Goal: Information Seeking & Learning: Learn about a topic

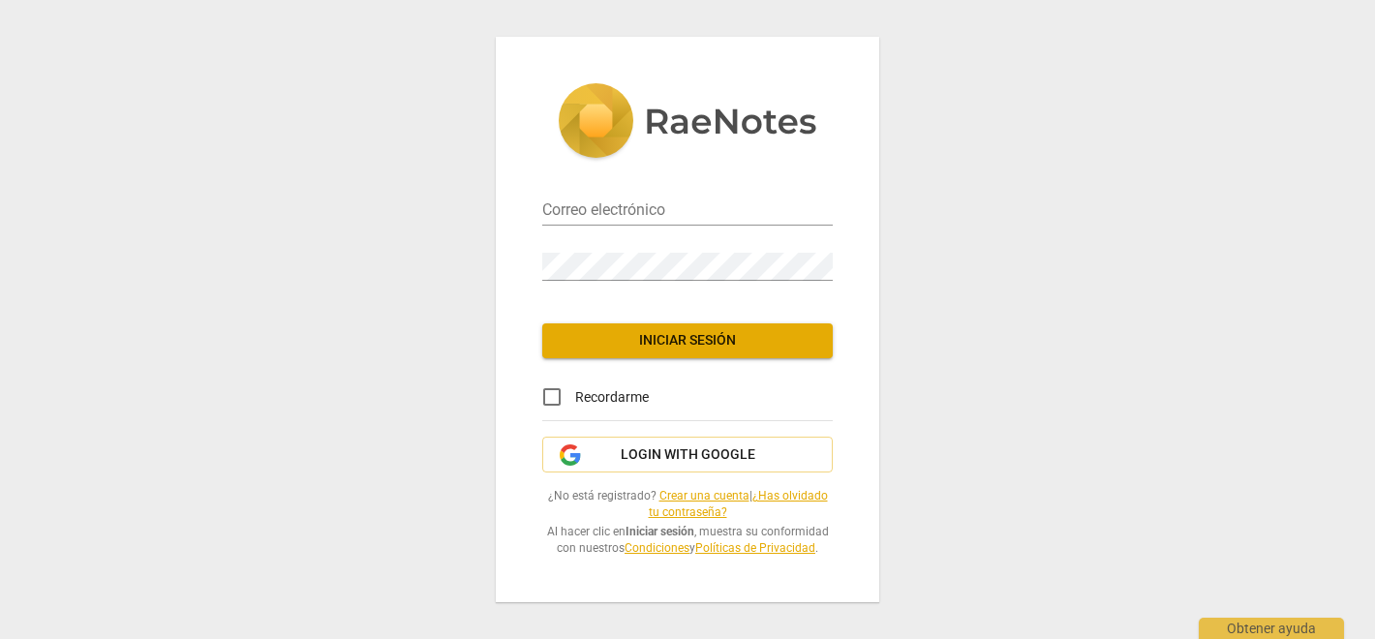
type input "[EMAIL_ADDRESS][DOMAIN_NAME]"
click at [633, 336] on span "Iniciar sesión" at bounding box center [688, 340] width 260 height 19
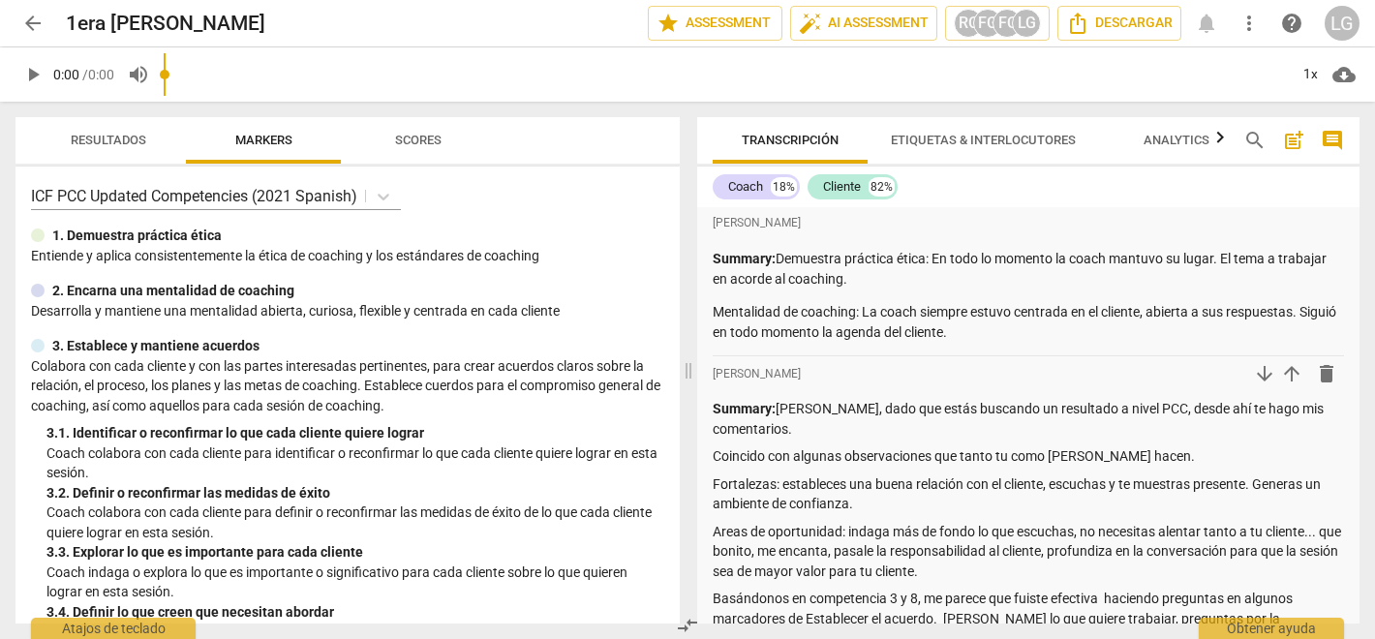
click at [30, 21] on span "arrow_back" at bounding box center [32, 23] width 23 height 23
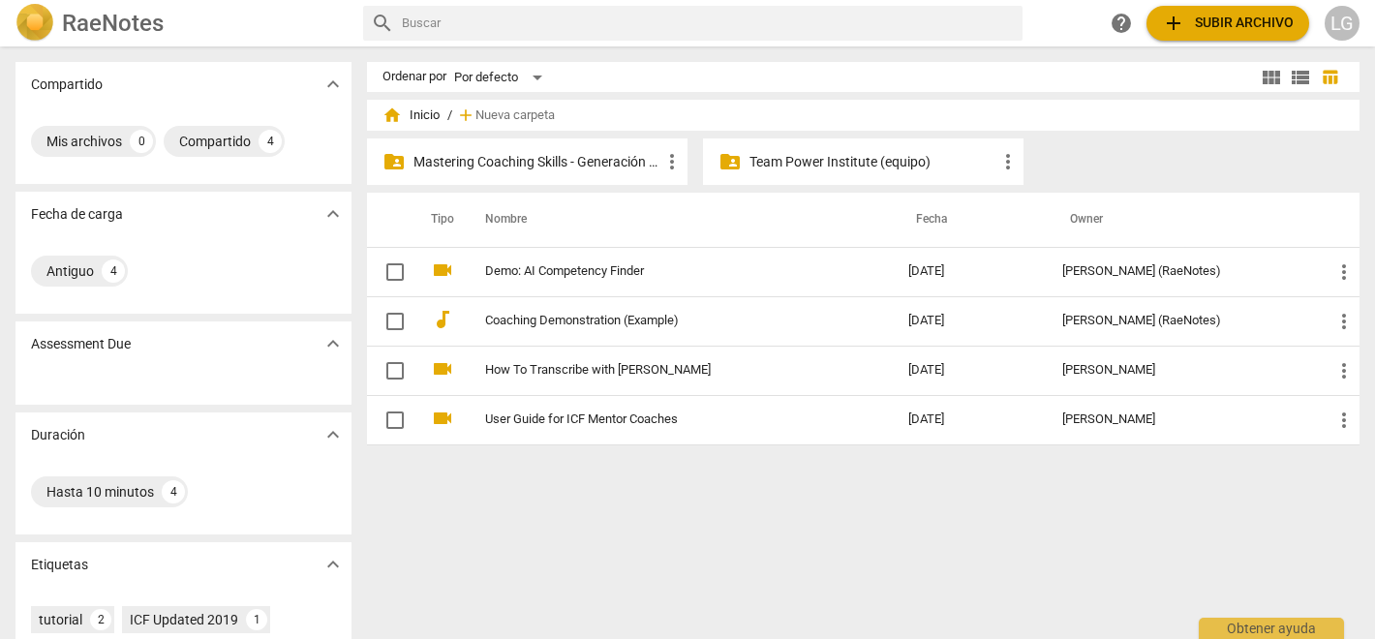
click at [553, 162] on p "Mastering Coaching Skills - Generación 31" at bounding box center [536, 162] width 247 height 20
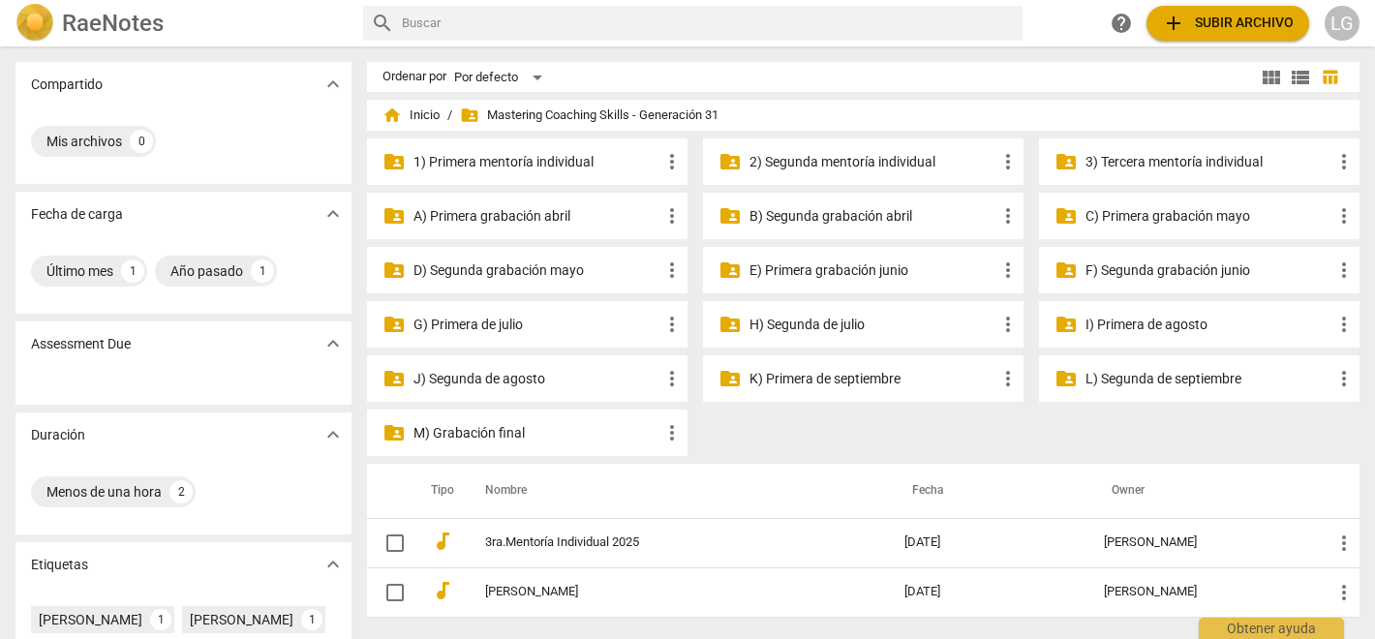
click at [1101, 164] on p "3) Tercera mentoría individual" at bounding box center [1208, 162] width 247 height 20
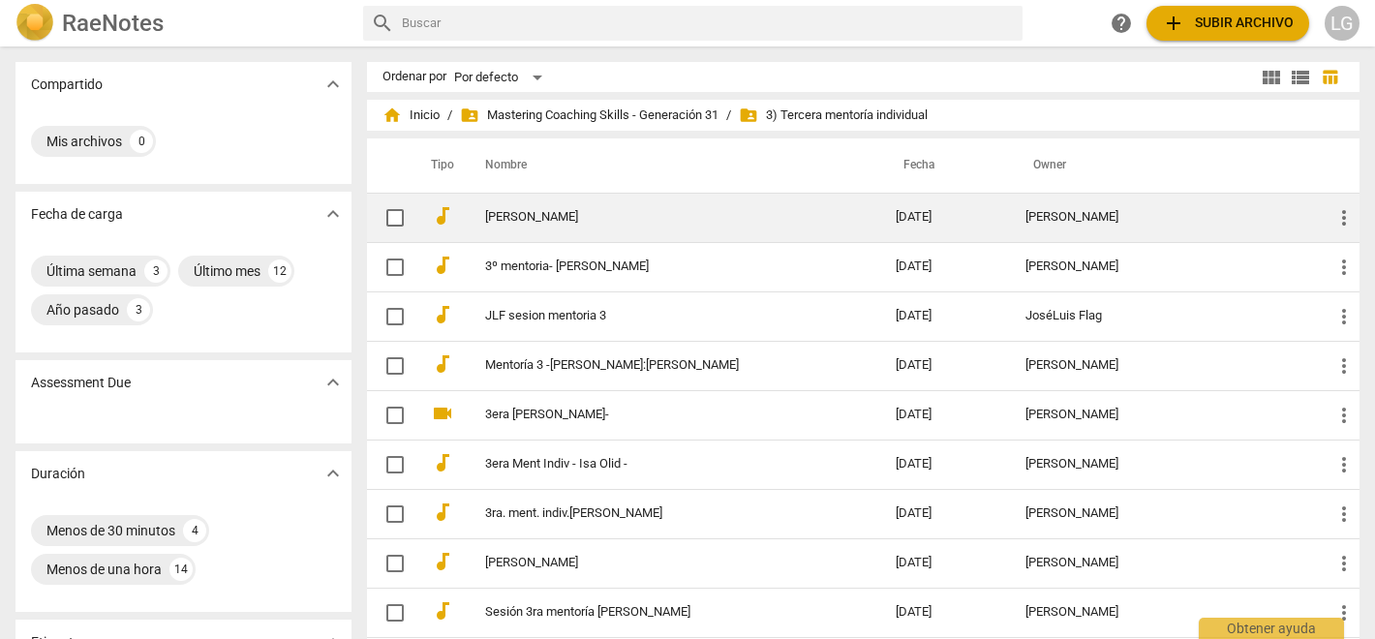
click at [546, 218] on link "[PERSON_NAME]" at bounding box center [655, 217] width 341 height 15
click at [520, 220] on link "[PERSON_NAME]" at bounding box center [655, 217] width 341 height 15
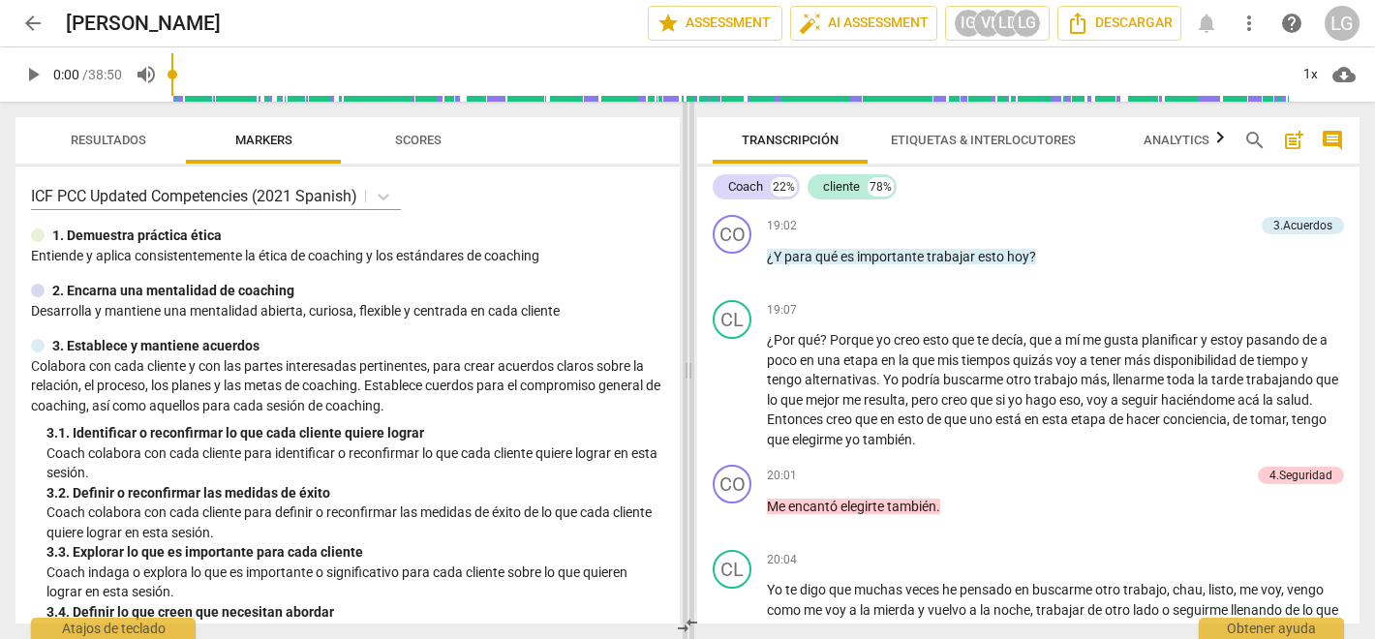
scroll to position [5464, 0]
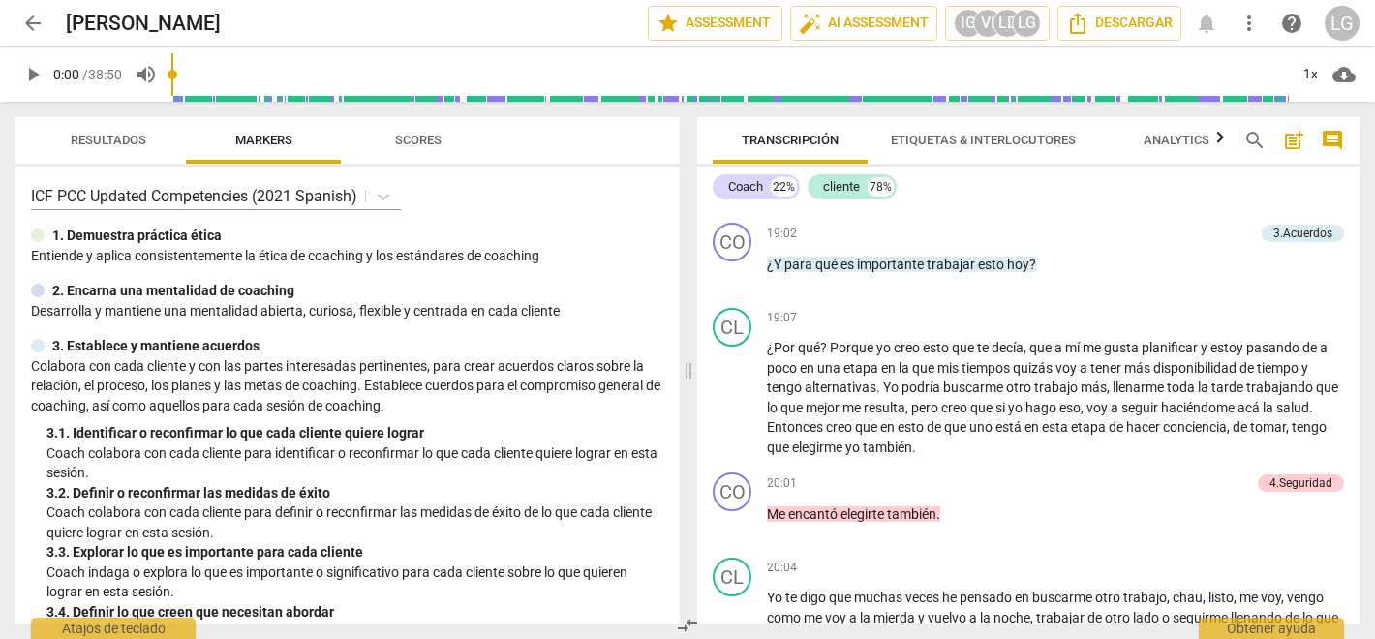
click at [1174, 140] on span "Analytics" at bounding box center [1177, 140] width 66 height 15
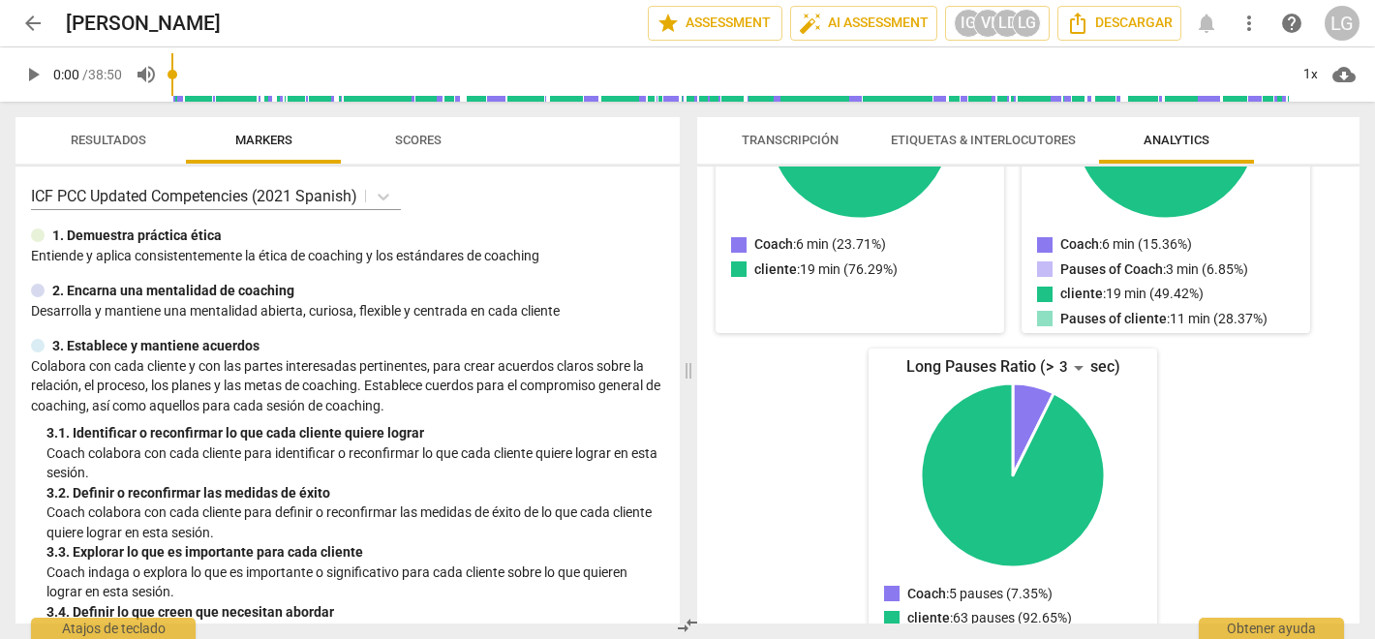
scroll to position [351, 0]
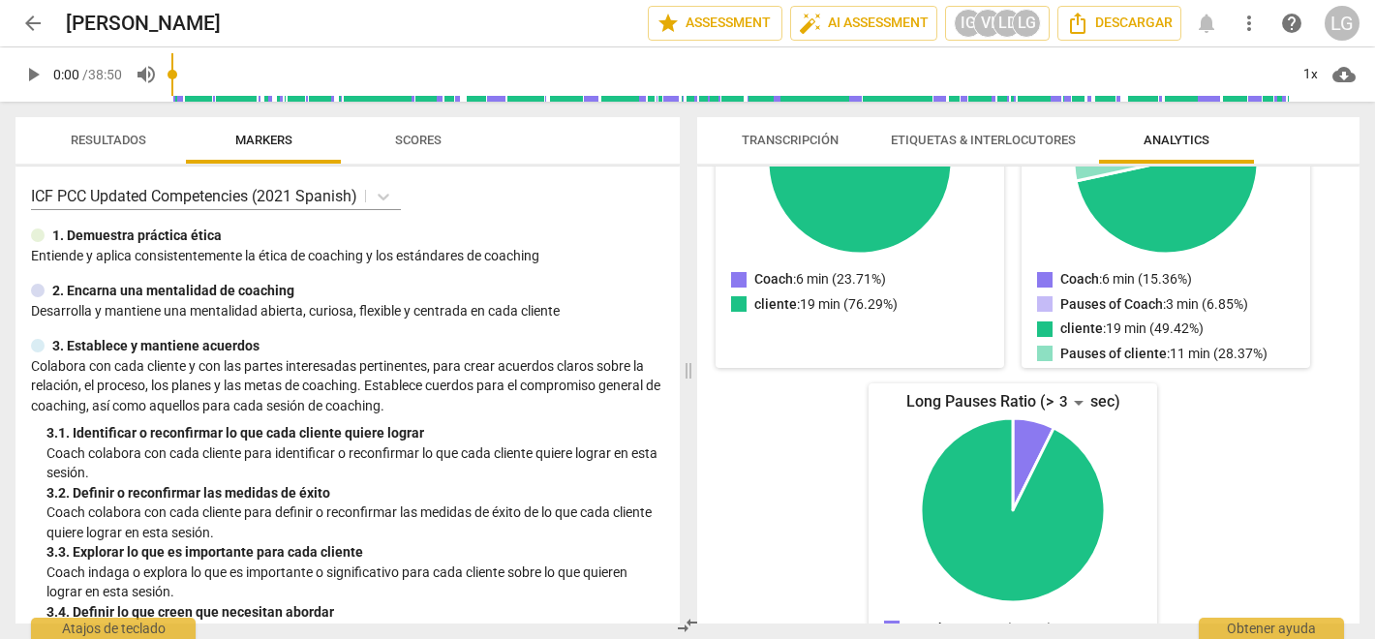
click at [956, 138] on span "Etiquetas & Interlocutores" at bounding box center [983, 140] width 185 height 15
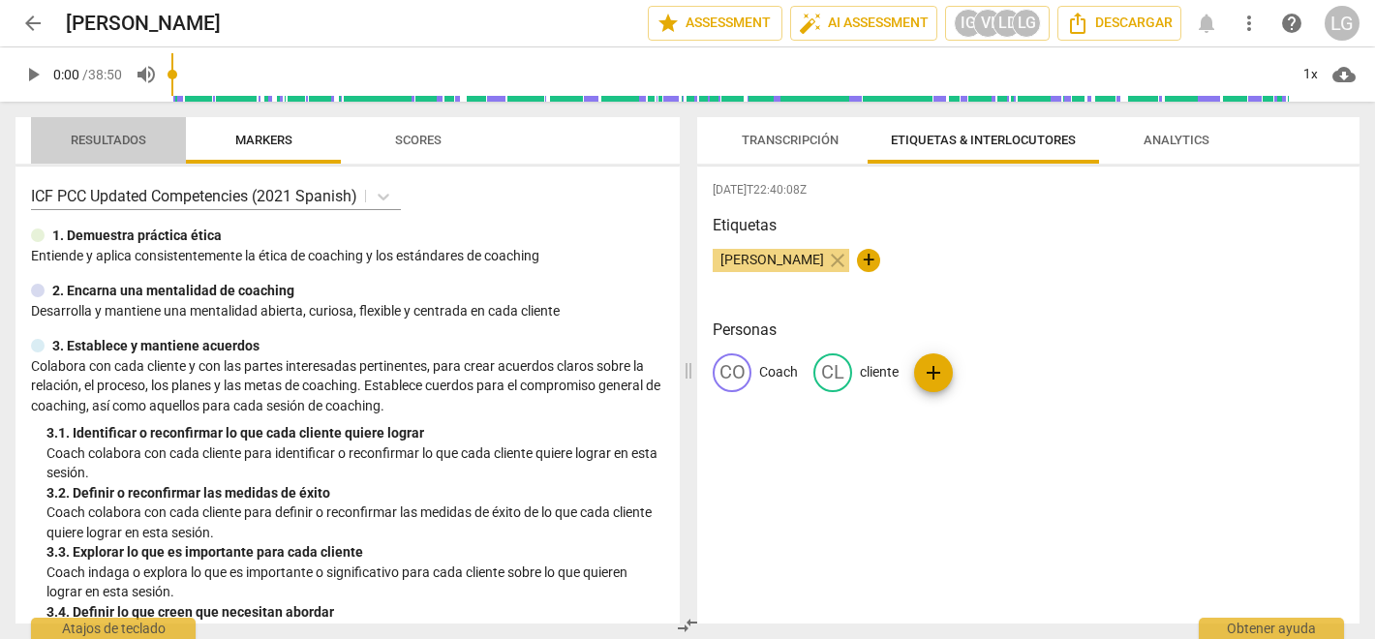
click at [136, 137] on span "Resultados" at bounding box center [109, 140] width 76 height 15
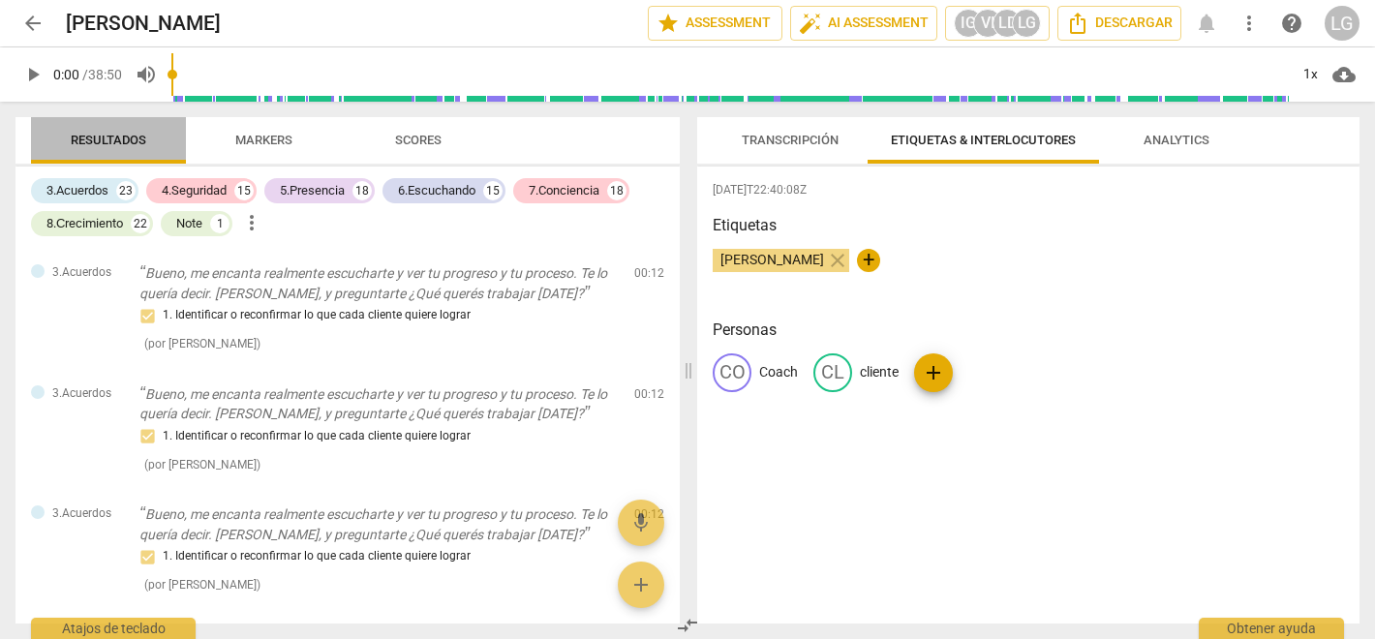
click at [136, 136] on span "Resultados" at bounding box center [109, 140] width 76 height 15
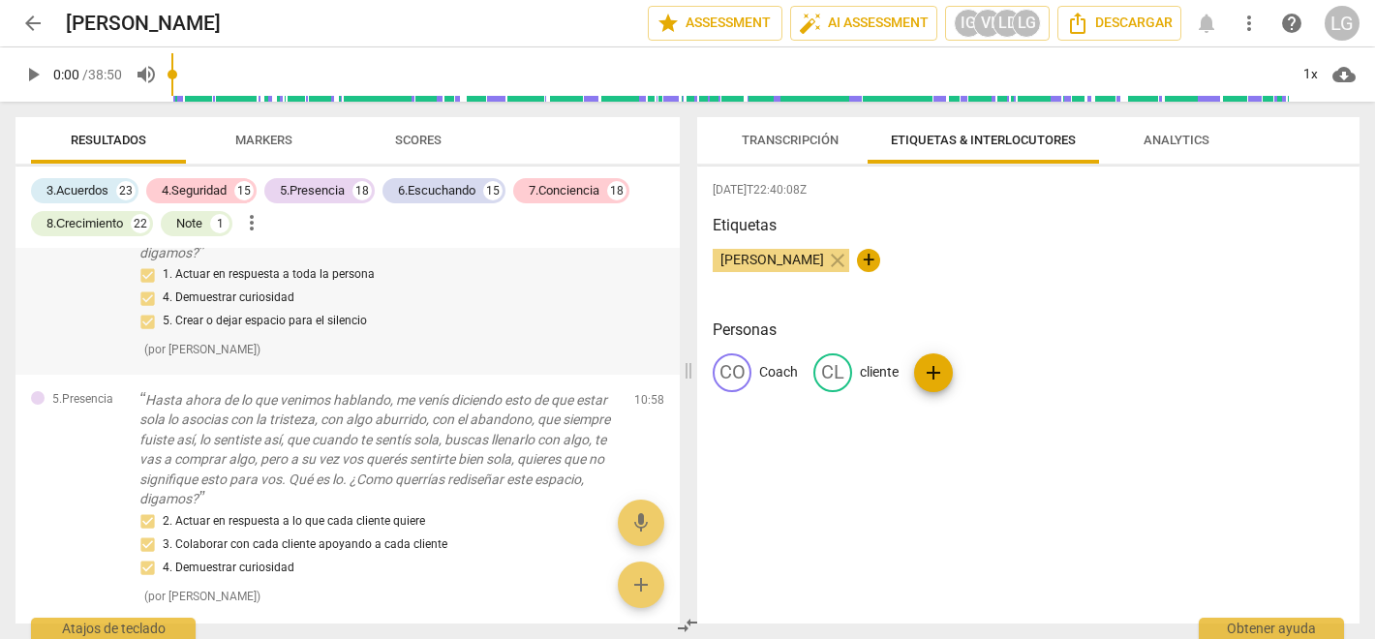
scroll to position [5708, 0]
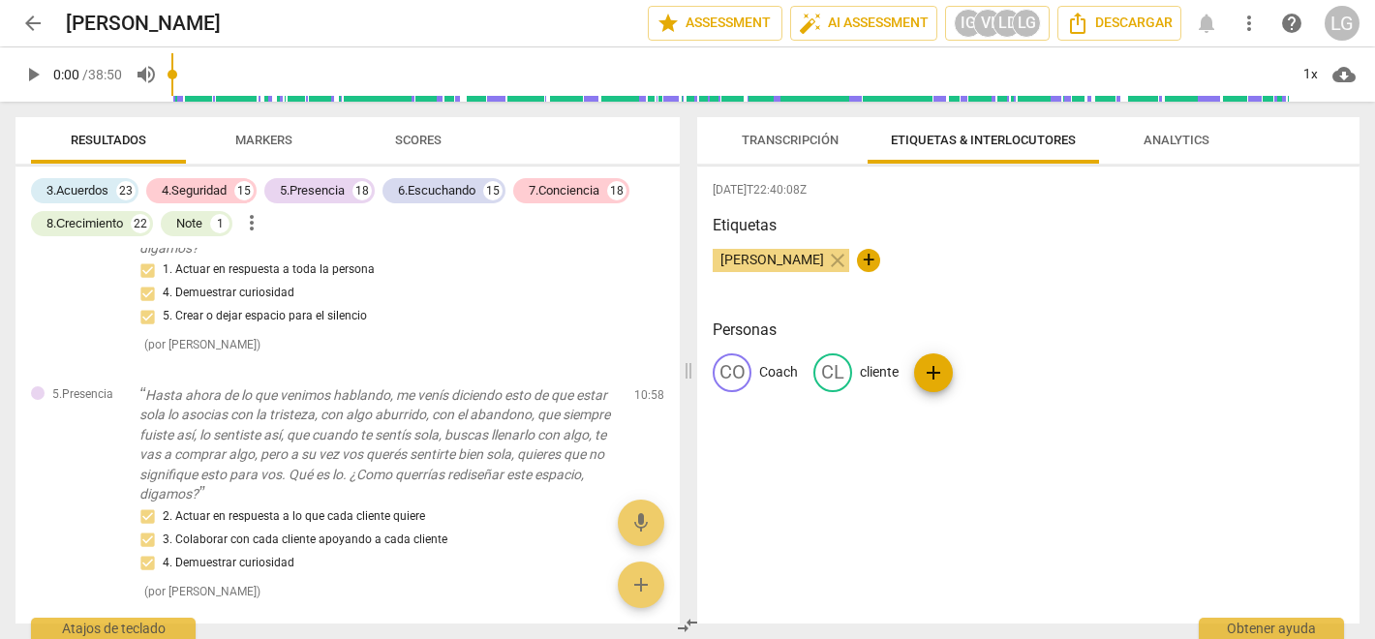
click at [423, 138] on span "Scores" at bounding box center [418, 140] width 46 height 15
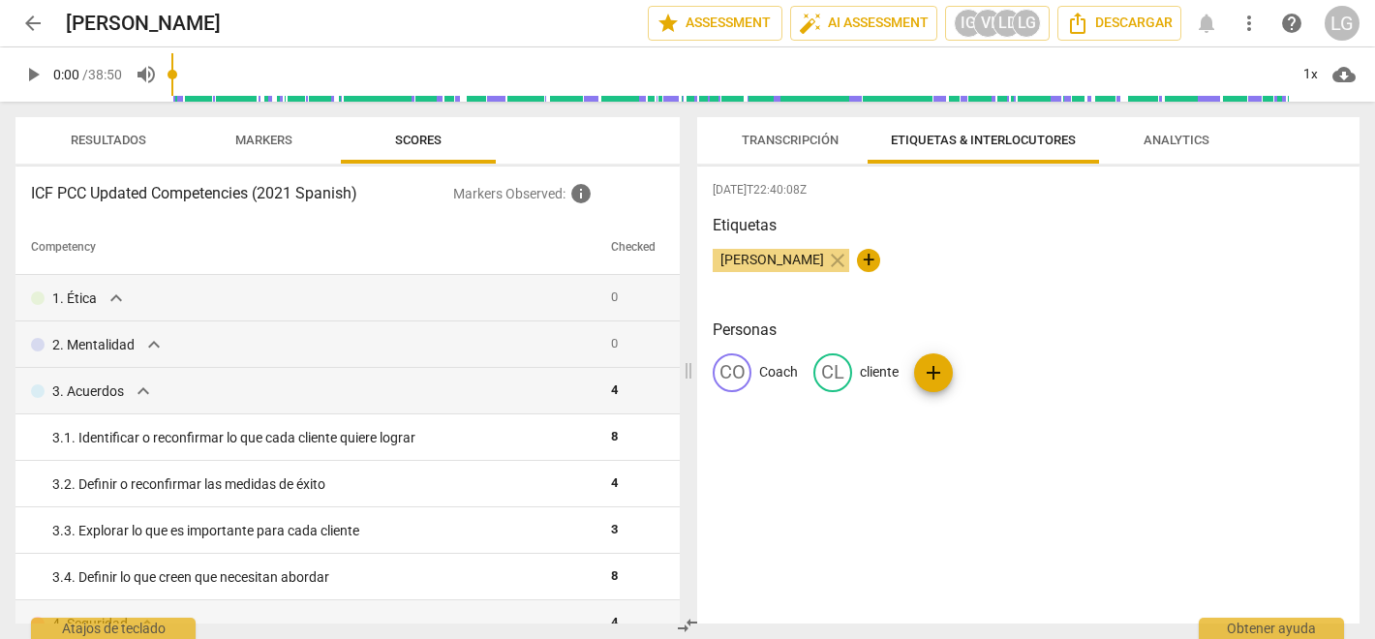
click at [272, 140] on span "Markers" at bounding box center [263, 140] width 57 height 15
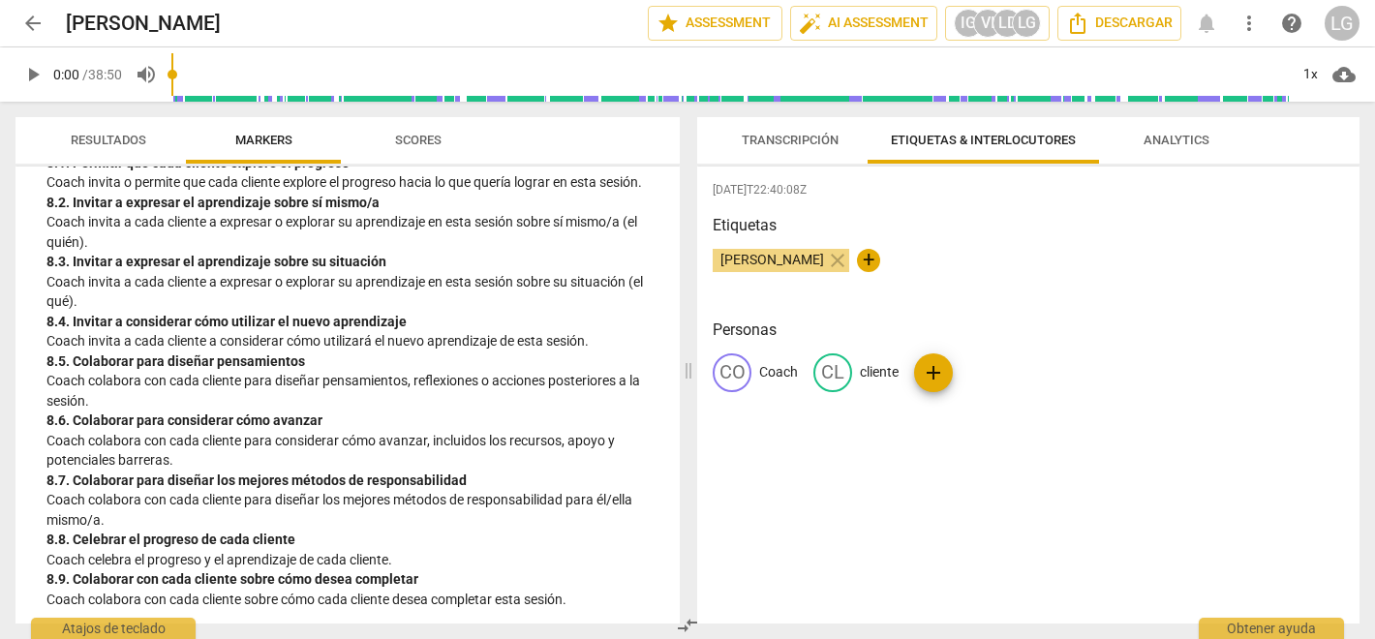
scroll to position [2154, 0]
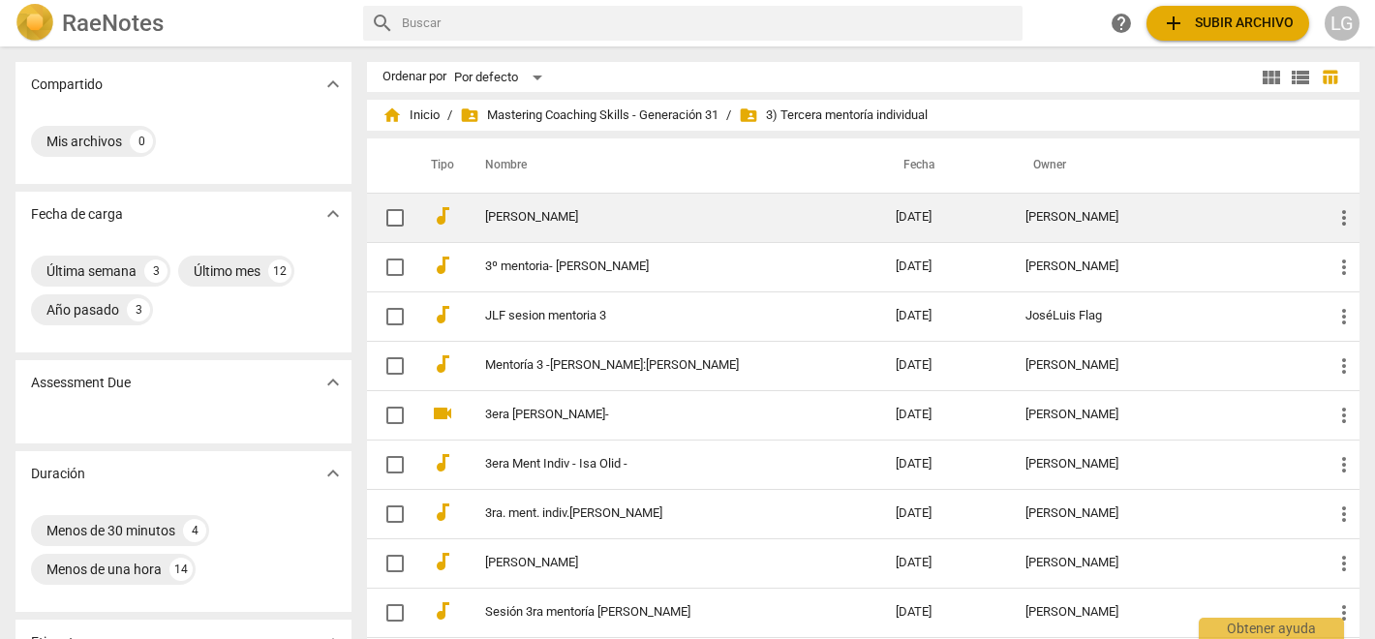
click at [523, 212] on link "[PERSON_NAME]" at bounding box center [655, 217] width 341 height 15
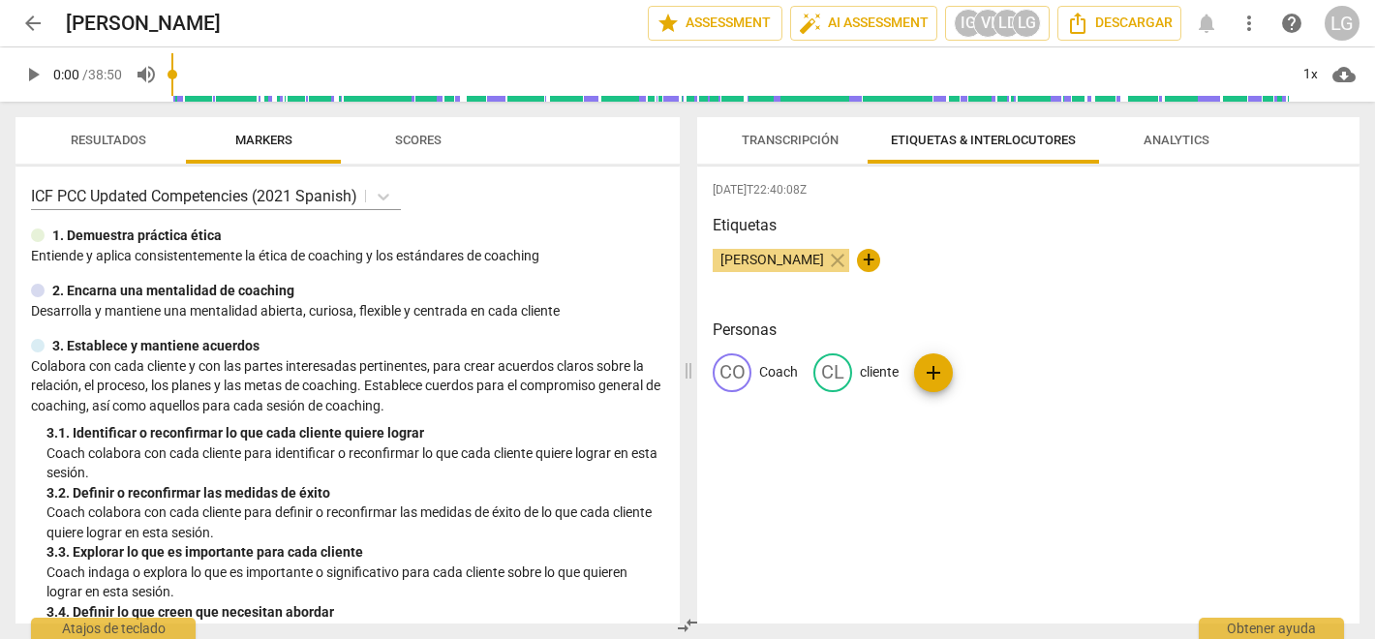
click at [28, 21] on span "arrow_back" at bounding box center [32, 23] width 23 height 23
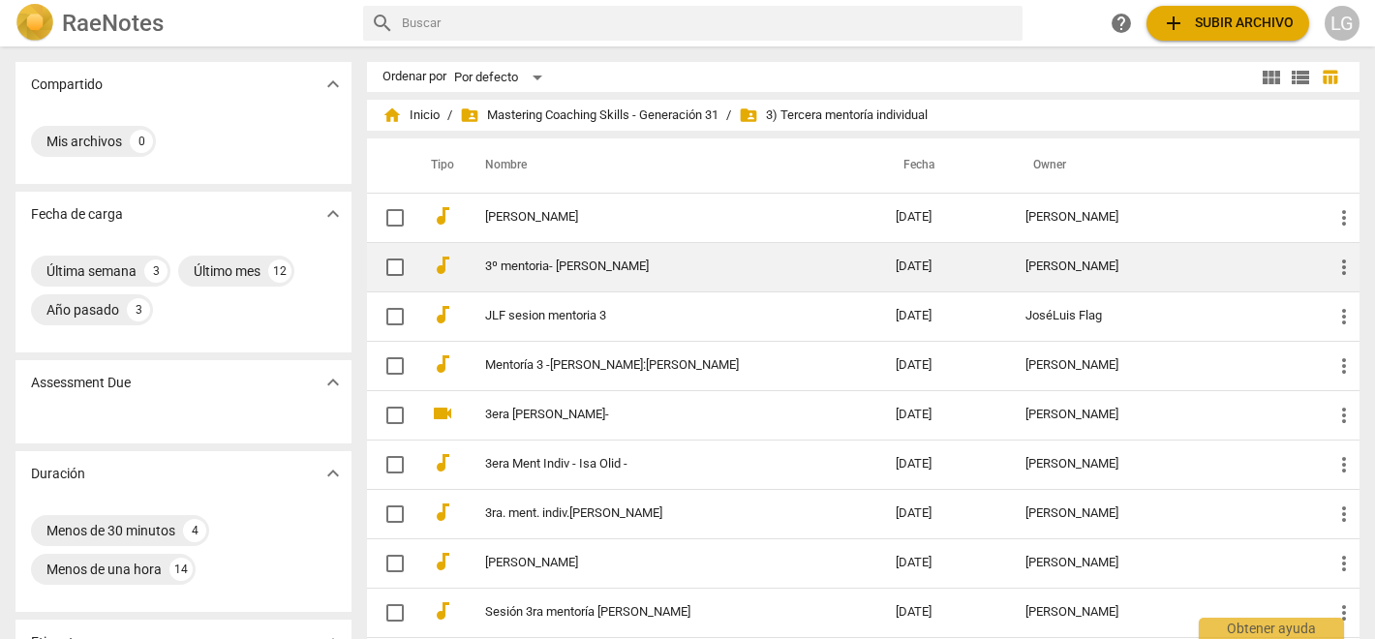
click at [552, 261] on link "3º mentoria- [PERSON_NAME]" at bounding box center [655, 267] width 341 height 15
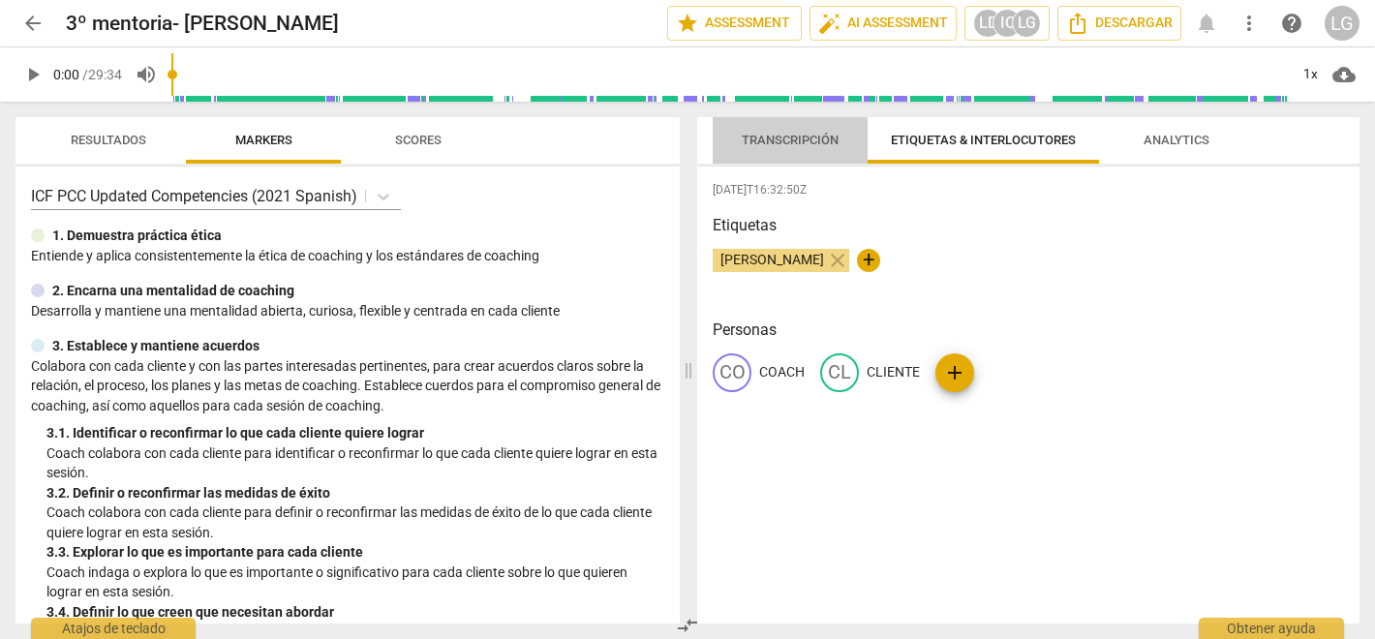
click at [783, 141] on span "Transcripción" at bounding box center [790, 140] width 97 height 15
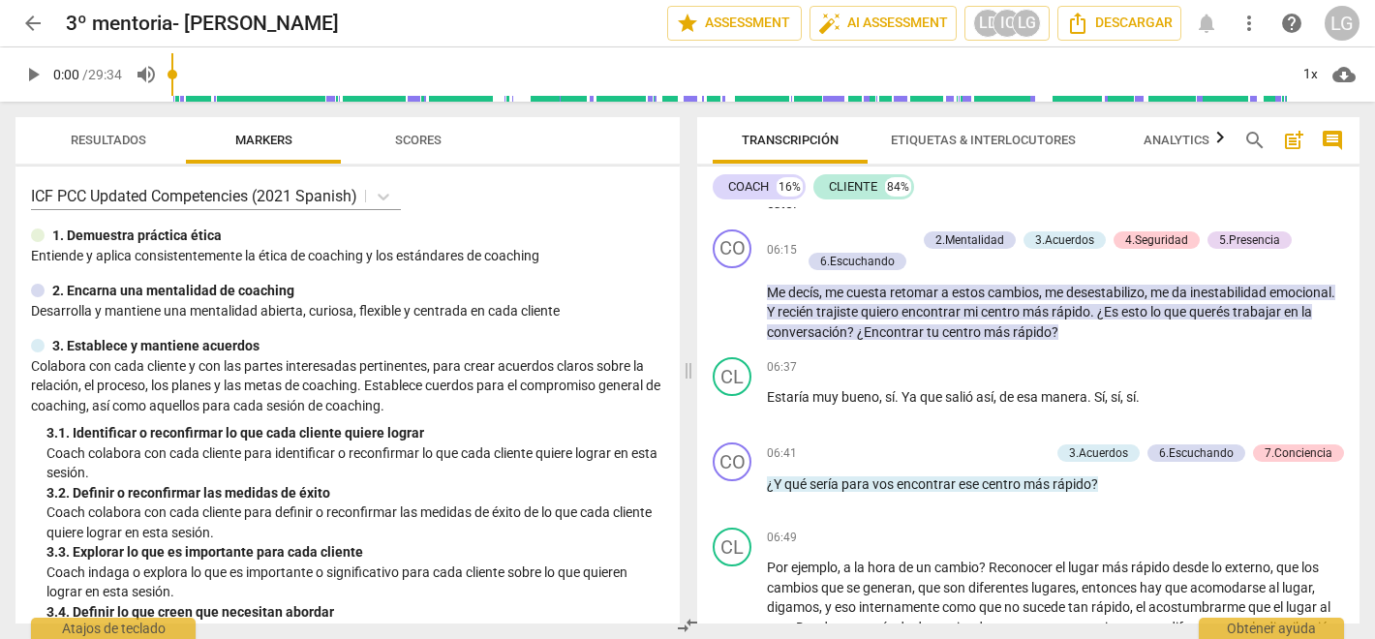
scroll to position [1532, 0]
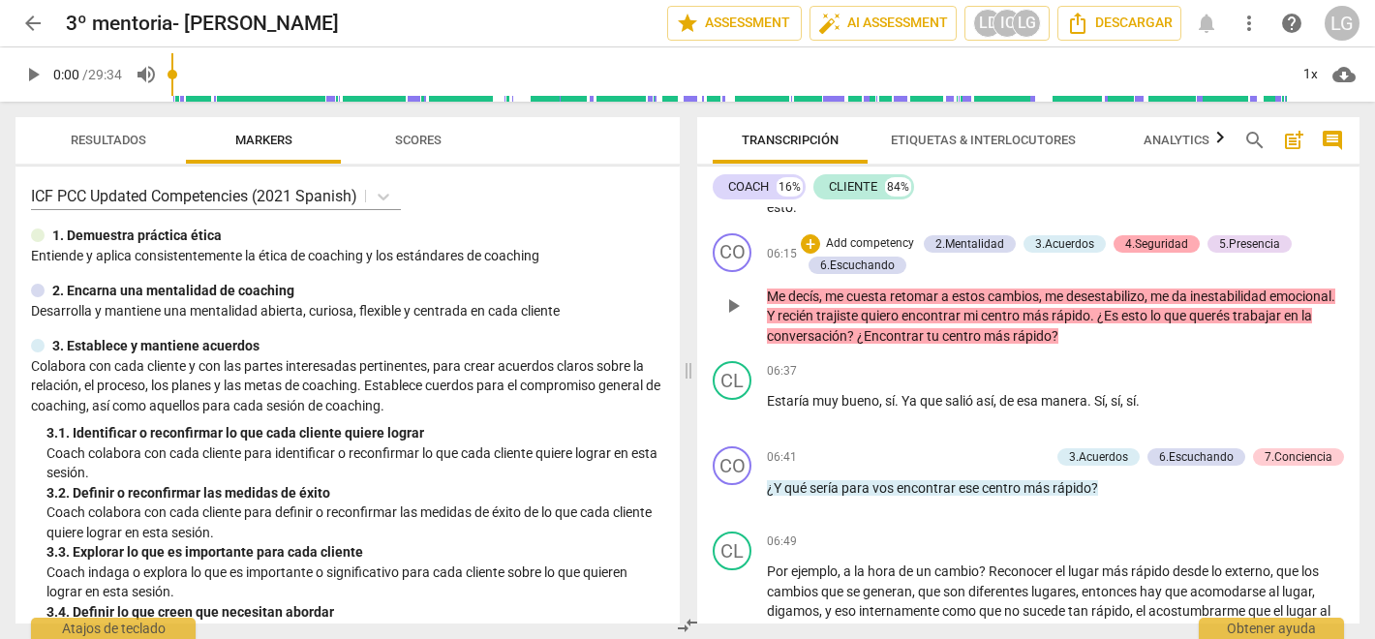
click at [1152, 253] on div "4.Seguridad" at bounding box center [1156, 243] width 63 height 17
click at [1152, 226] on div "CL play_arrow pause 04:32 + Add competency keyboard_arrow_right Y que vendría s…" at bounding box center [1028, 113] width 662 height 225
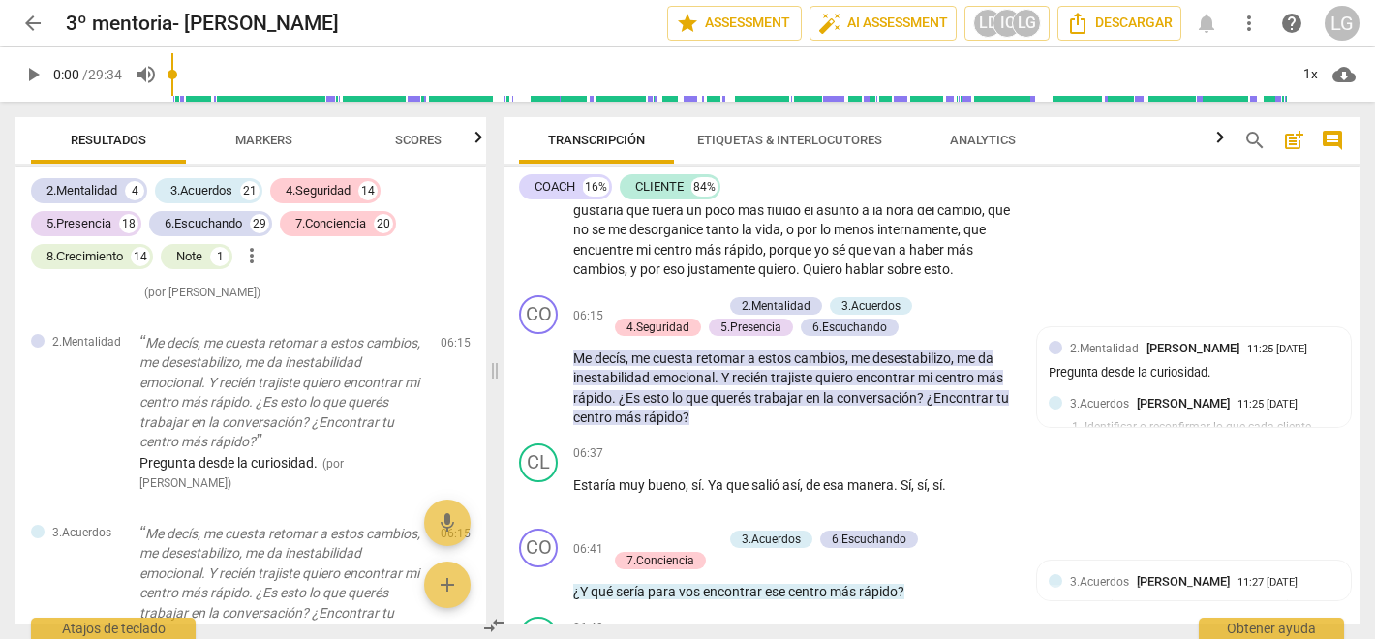
scroll to position [3112, 0]
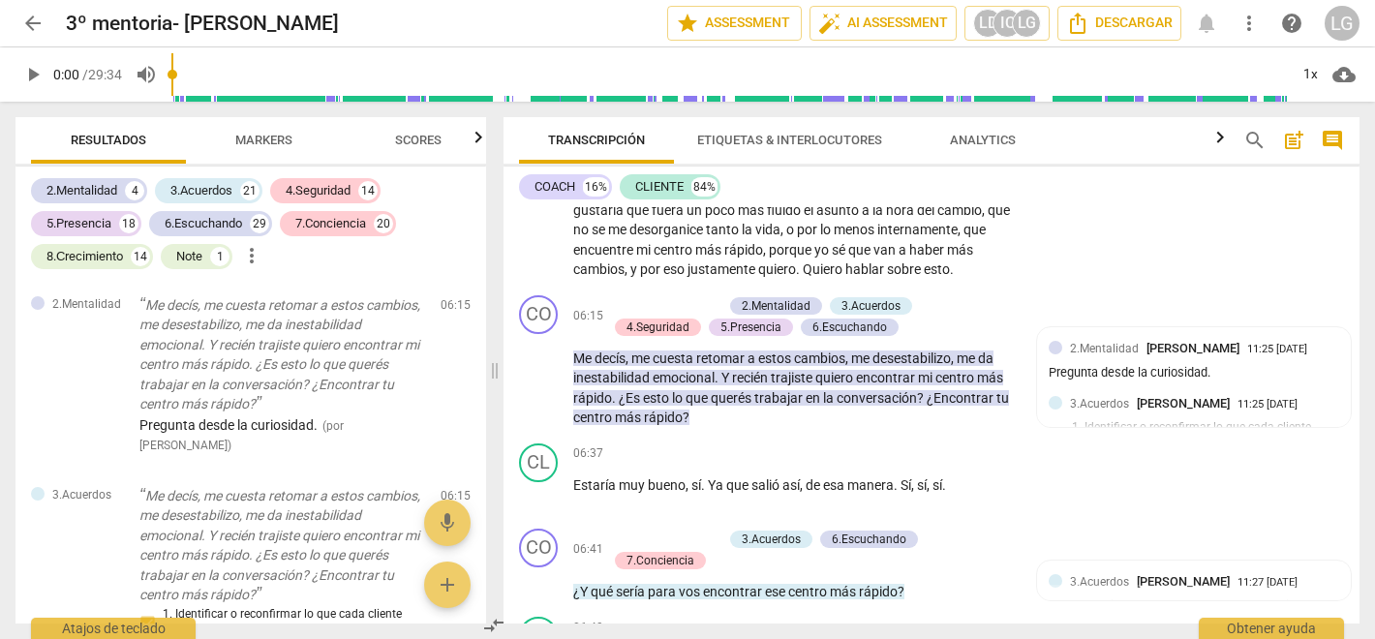
click at [268, 135] on span "Markers" at bounding box center [263, 140] width 57 height 15
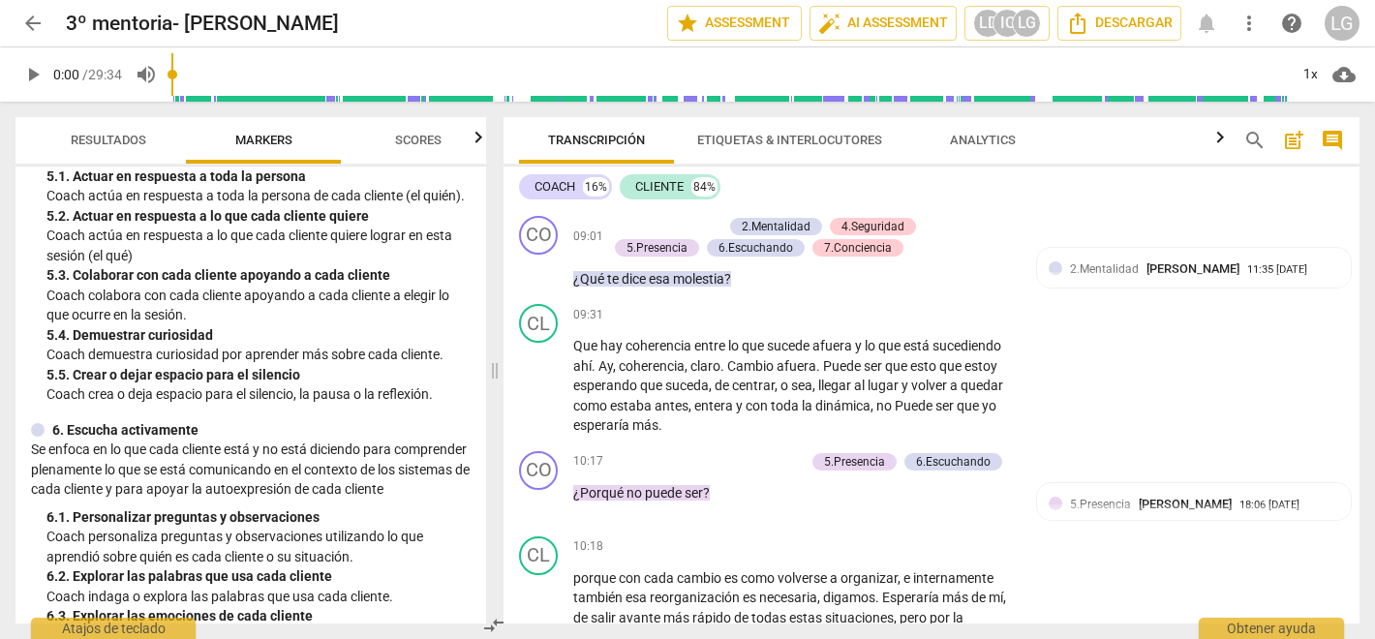
scroll to position [2474, 0]
click at [855, 411] on span "dinámica" at bounding box center [842, 403] width 55 height 15
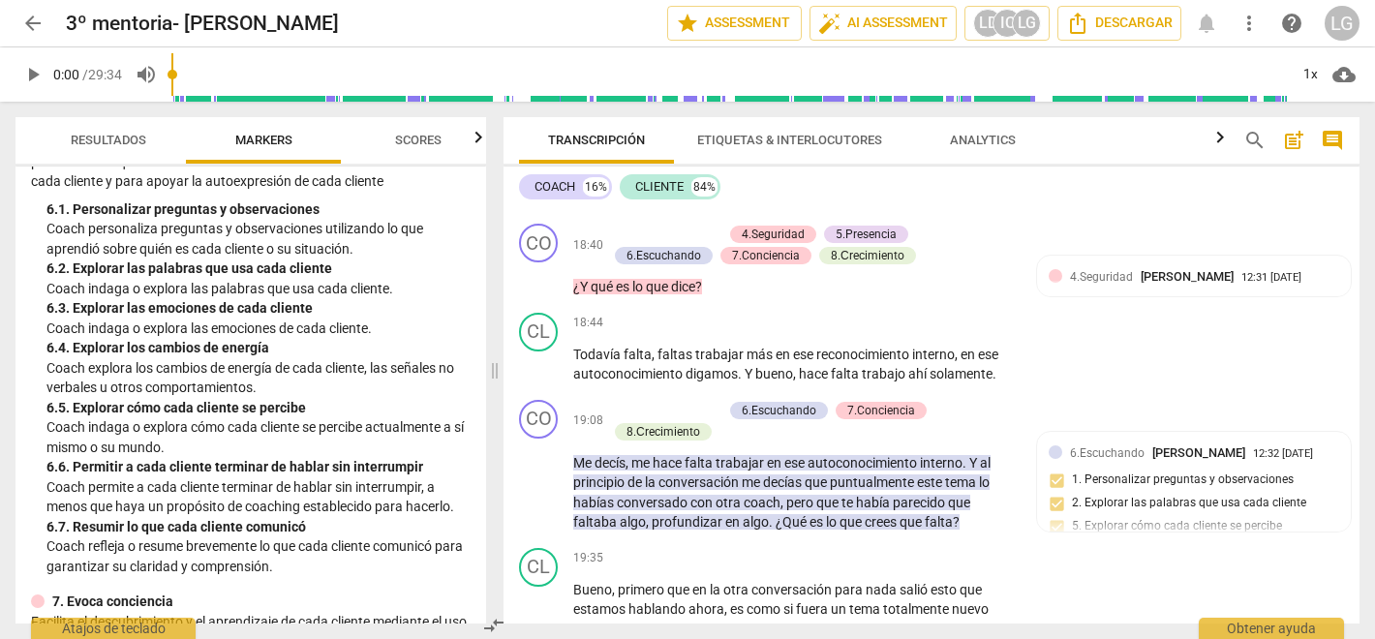
scroll to position [5112, 0]
